Goal: Check status: Check status

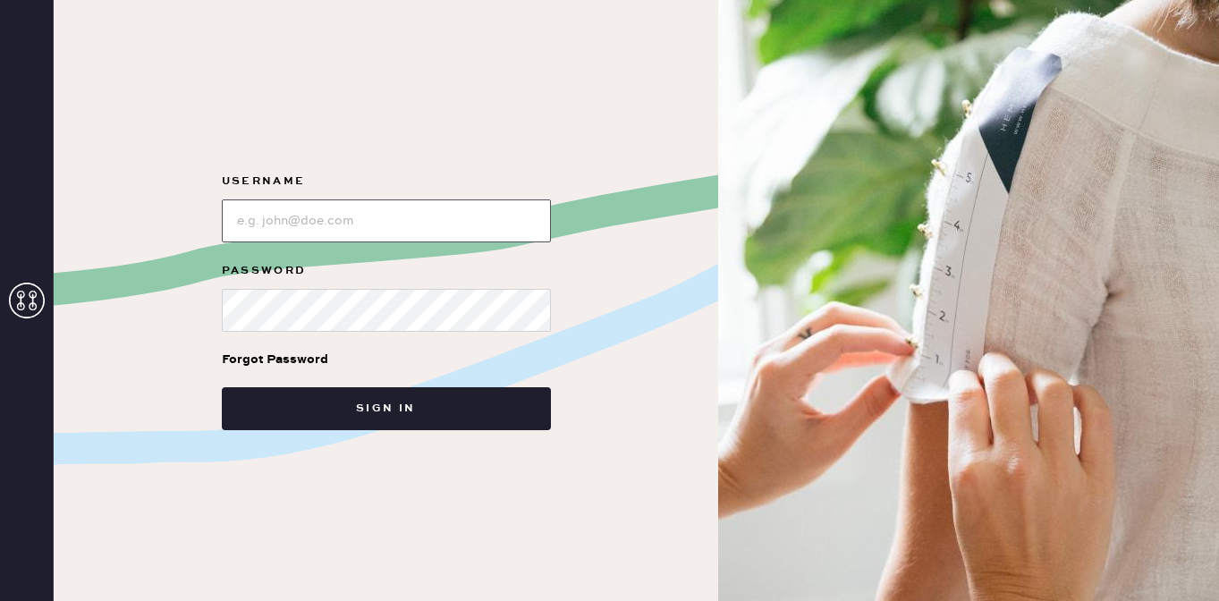
click at [292, 228] on input "loginName" at bounding box center [386, 220] width 329 height 43
type input "[EMAIL_ADDRESS][DOMAIN_NAME]"
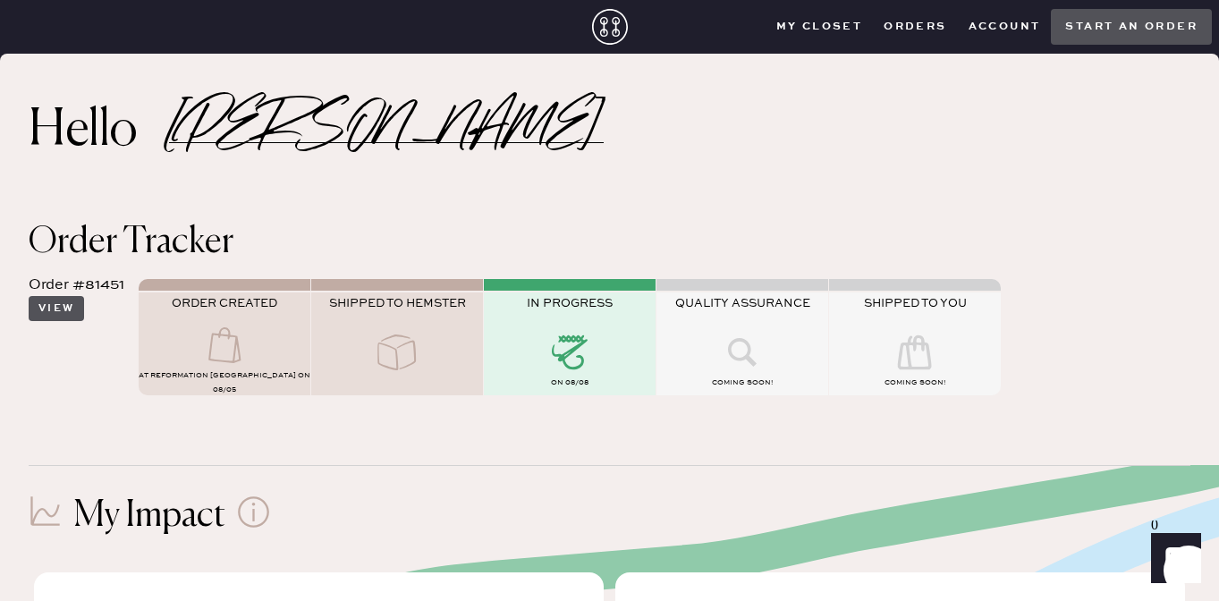
click at [46, 317] on button "View" at bounding box center [56, 308] width 55 height 25
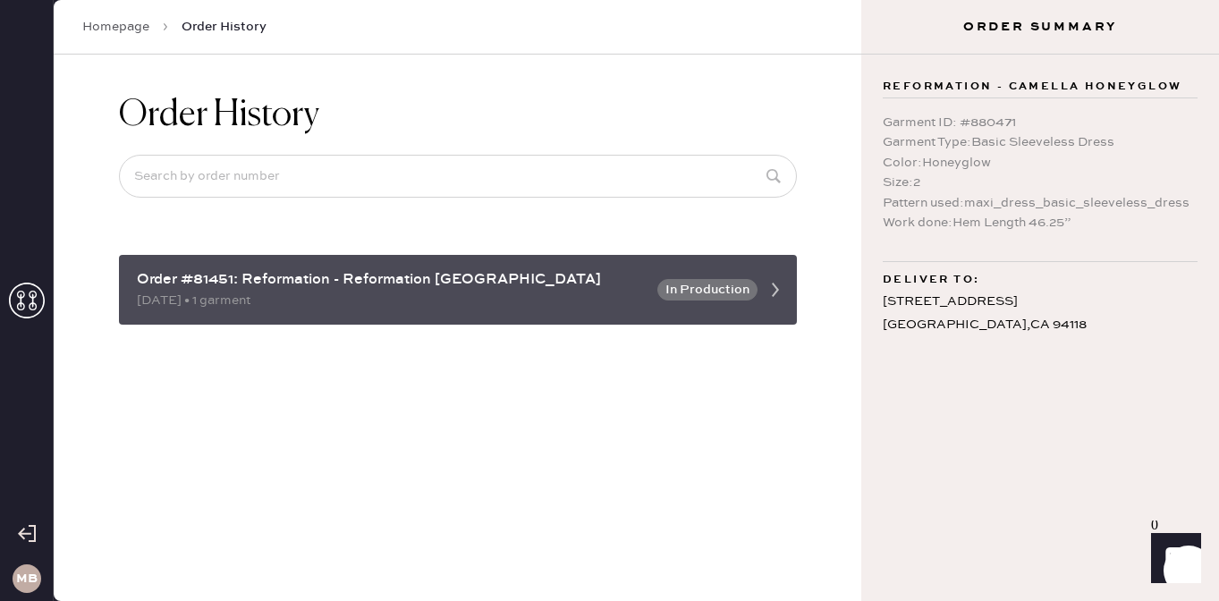
click at [558, 290] on div "Order #81451: Reformation - Reformation [GEOGRAPHIC_DATA]" at bounding box center [392, 279] width 510 height 21
click at [779, 289] on icon at bounding box center [775, 290] width 36 height 36
click at [508, 287] on div "Order #81451: Reformation - Reformation [GEOGRAPHIC_DATA]" at bounding box center [392, 279] width 510 height 21
